Goal: Task Accomplishment & Management: Use online tool/utility

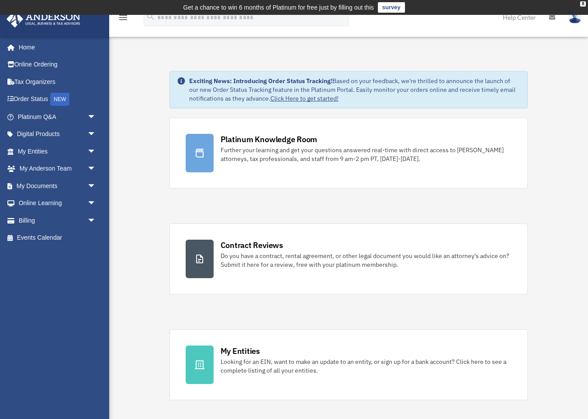
click at [87, 185] on span "arrow_drop_down" at bounding box center [95, 186] width 17 height 18
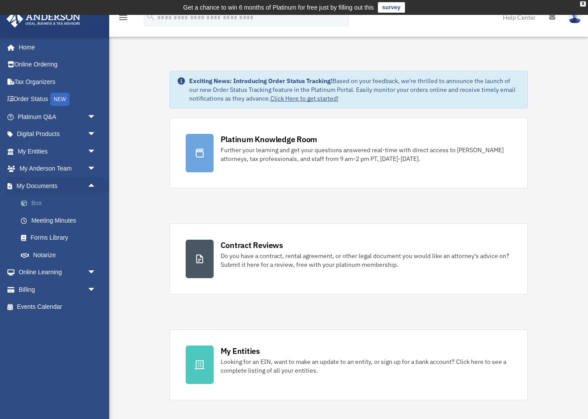
click at [72, 205] on link "Box" at bounding box center [60, 203] width 97 height 17
click at [35, 205] on link "Box" at bounding box center [60, 203] width 97 height 17
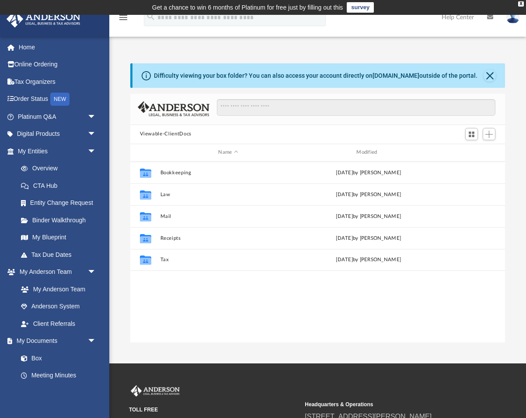
scroll to position [198, 375]
click at [486, 134] on span "Add" at bounding box center [488, 134] width 7 height 7
click at [477, 150] on li "Upload" at bounding box center [476, 151] width 28 height 9
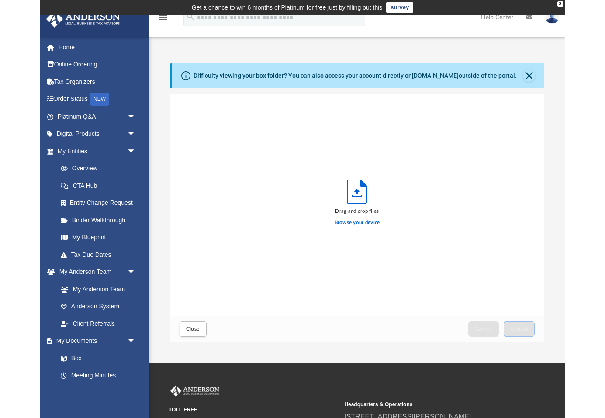
scroll to position [222, 375]
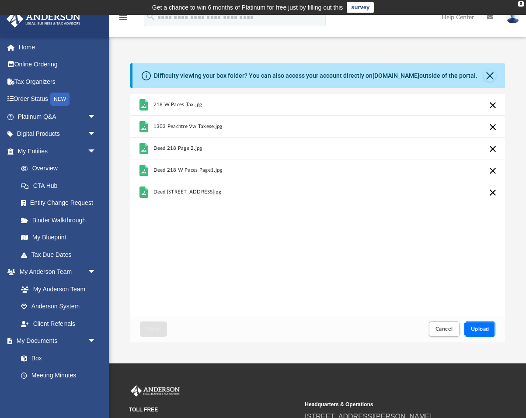
click at [478, 329] on span "Upload" at bounding box center [480, 329] width 18 height 5
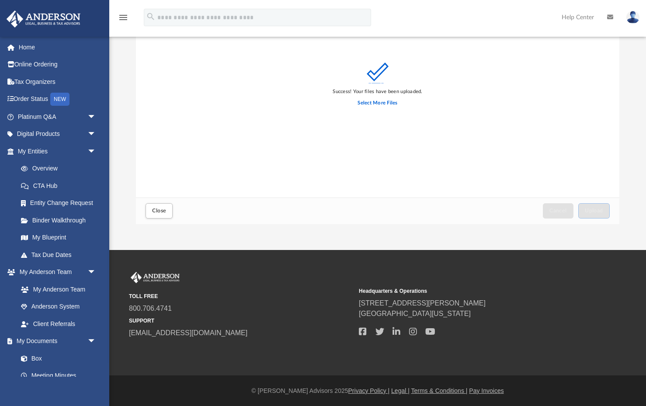
scroll to position [0, 0]
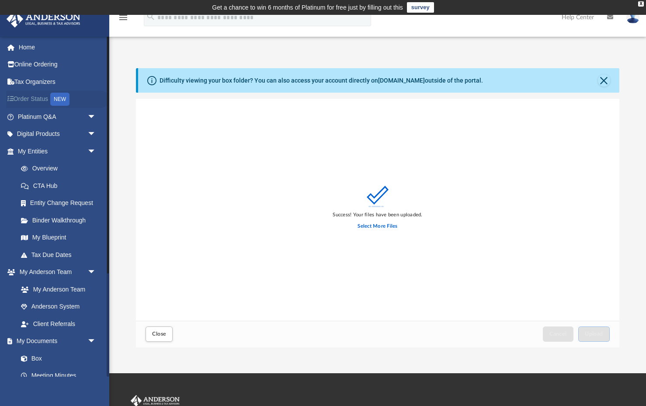
click at [23, 104] on link "Order Status NEW" at bounding box center [57, 99] width 103 height 18
